Goal: Task Accomplishment & Management: Manage account settings

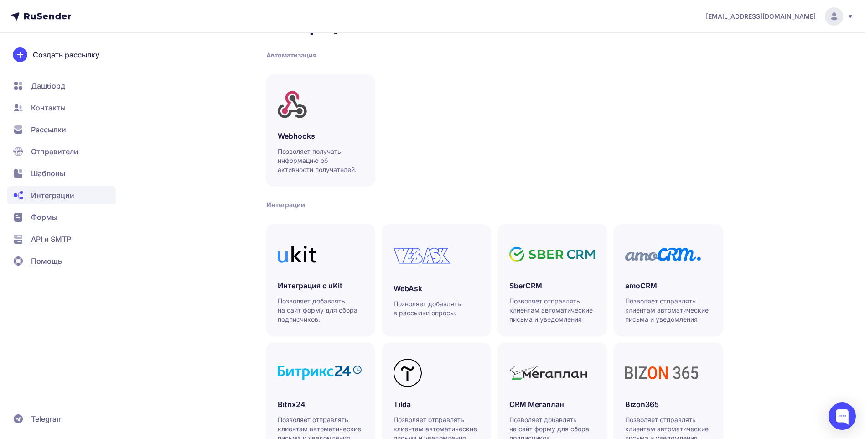
scroll to position [46, 0]
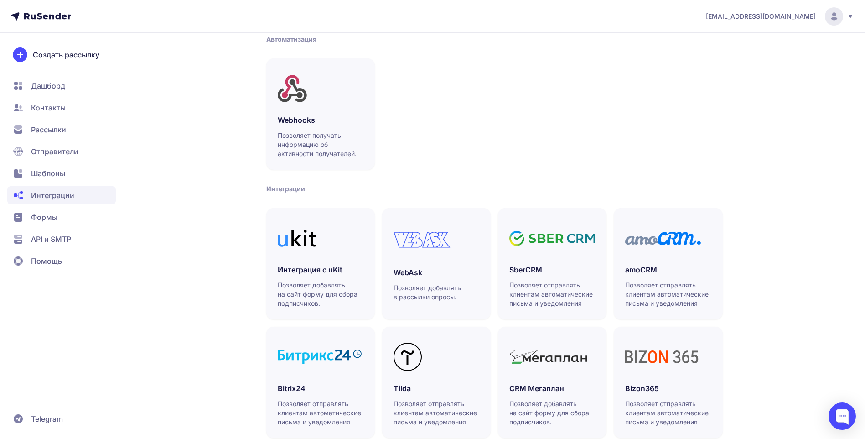
click at [46, 88] on span "Дашборд" at bounding box center [48, 85] width 34 height 11
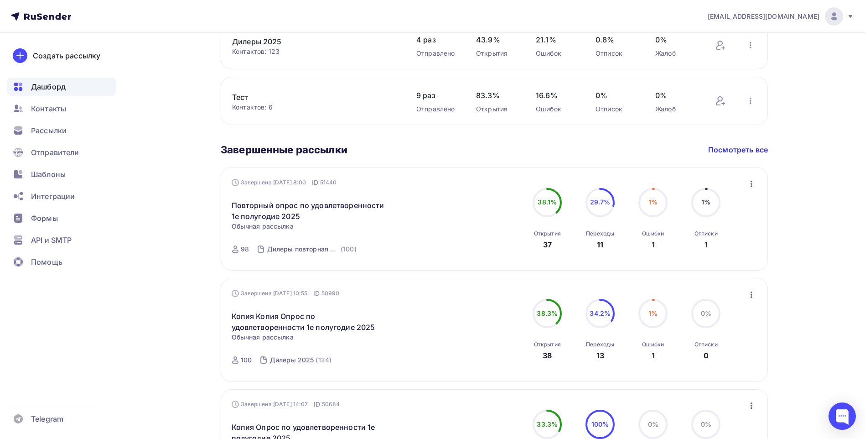
scroll to position [365, 0]
click at [58, 131] on span "Рассылки" at bounding box center [49, 130] width 36 height 11
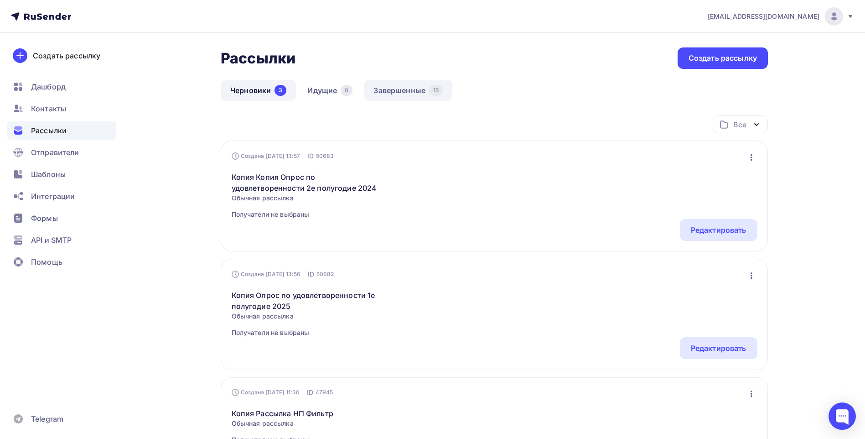
click at [393, 94] on link "Завершенные 15" at bounding box center [408, 90] width 89 height 21
